Goal: Manage account settings

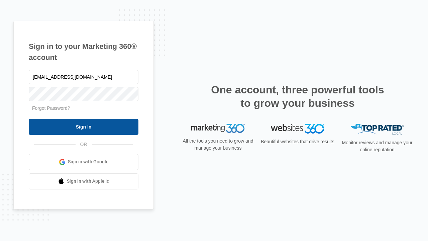
click at [84, 126] on input "Sign In" at bounding box center [84, 127] width 110 height 16
